Goal: Information Seeking & Learning: Learn about a topic

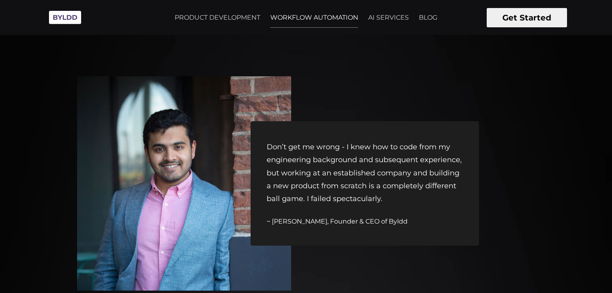
click at [329, 15] on link "WORKFLOW AUTOMATION" at bounding box center [314, 18] width 98 height 20
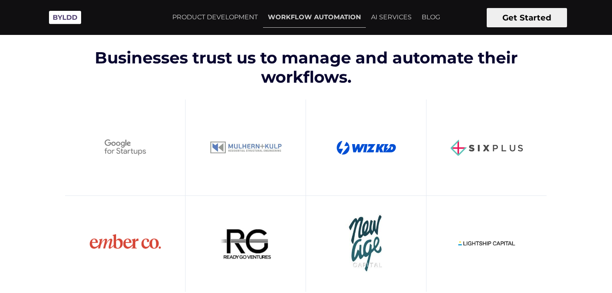
scroll to position [317, 0]
